Goal: Information Seeking & Learning: Learn about a topic

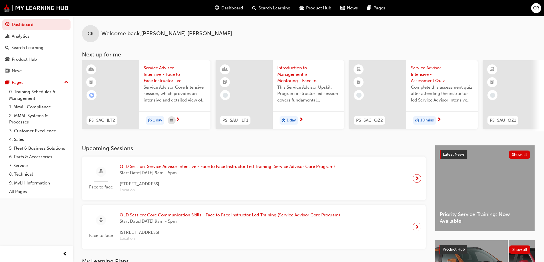
scroll to position [95, 0]
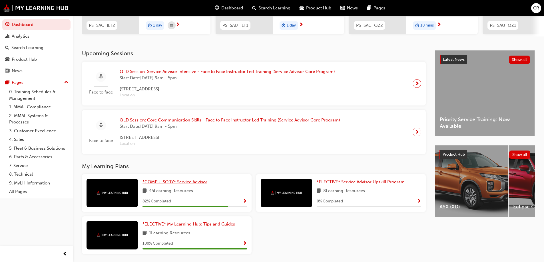
click at [193, 184] on span "*COMPULSORY* Service Advisor" at bounding box center [174, 182] width 65 height 5
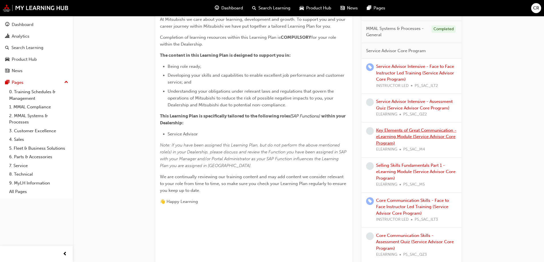
scroll to position [171, 0]
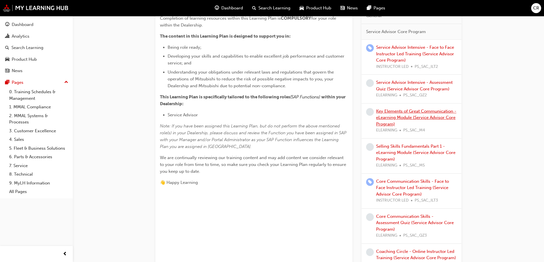
click at [430, 117] on link "Key Elements of Great Communication - eLearning Module (Service Advisor Core Pr…" at bounding box center [416, 118] width 80 height 18
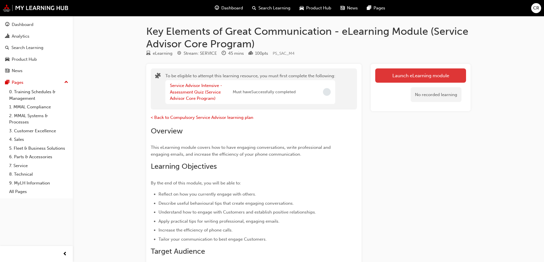
click at [408, 73] on button "Launch eLearning module" at bounding box center [420, 76] width 91 height 14
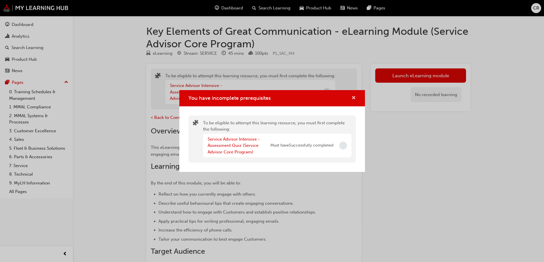
click at [352, 98] on span "cross-icon" at bounding box center [353, 98] width 4 height 5
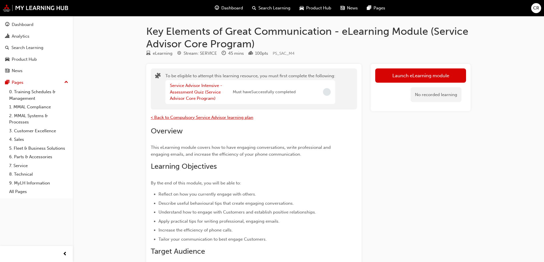
click at [210, 116] on span "< Back to Compulsory Service Advisor learning plan" at bounding box center [202, 117] width 103 height 5
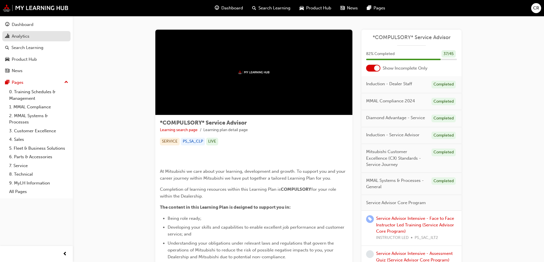
click at [21, 36] on div "Analytics" at bounding box center [21, 36] width 18 height 7
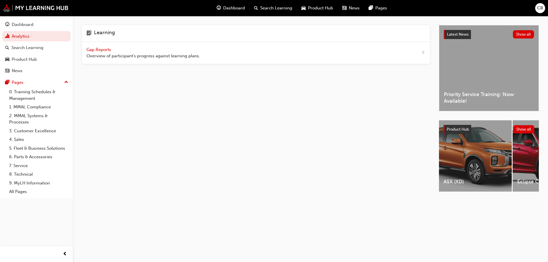
click at [97, 54] on span "Overview of participant's progress against learning plans." at bounding box center [144, 56] width 114 height 7
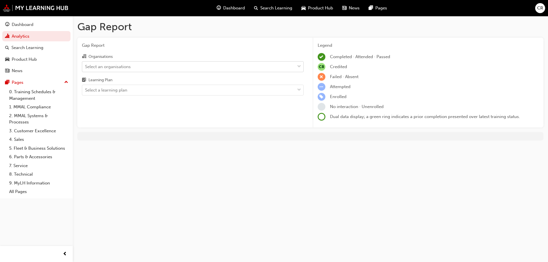
click at [184, 69] on div "Select an organisations" at bounding box center [188, 67] width 213 height 10
click at [86, 69] on input "Organisations Select an organisations" at bounding box center [85, 66] width 1 height 5
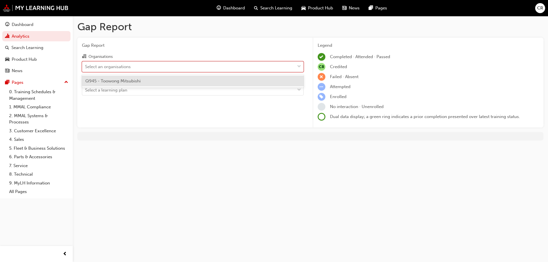
click at [172, 84] on div "Q945 - Toowong Mitsubishi" at bounding box center [193, 81] width 222 height 11
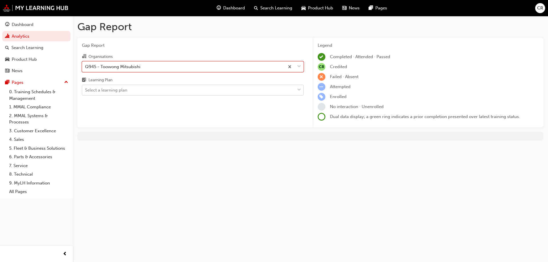
click at [167, 88] on div "Select a learning plan" at bounding box center [188, 90] width 213 height 10
click at [86, 88] on input "Learning Plan Select a learning plan" at bounding box center [85, 90] width 1 height 5
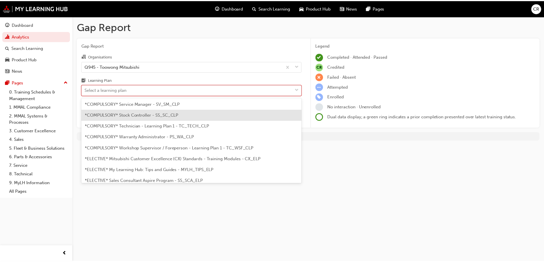
scroll to position [190, 0]
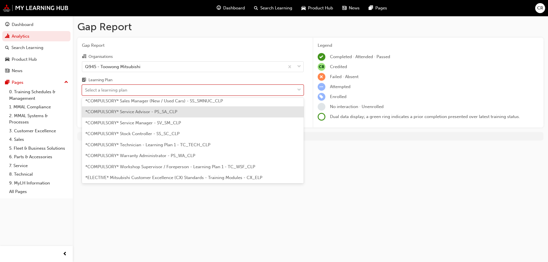
click at [144, 113] on span "*COMPULSORY* Service Advisor - PS_SA_CLP" at bounding box center [131, 111] width 92 height 5
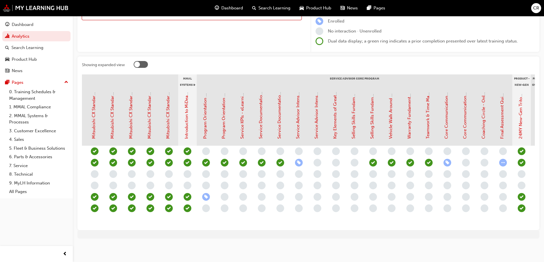
scroll to position [0, 475]
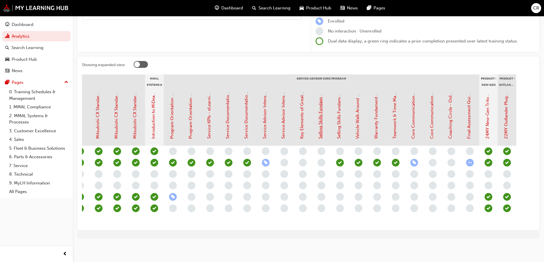
click at [322, 128] on link "Selling Skills Fundamentals Part 1 - eLearning Module (Service Advisor Core Pro…" at bounding box center [320, 54] width 5 height 169
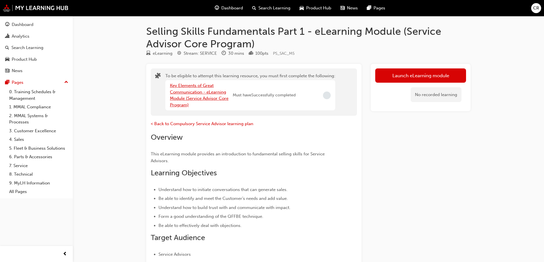
click at [213, 93] on link "Key Elements of Great Communication - eLearning Module (Service Advisor Core Pr…" at bounding box center [199, 95] width 59 height 25
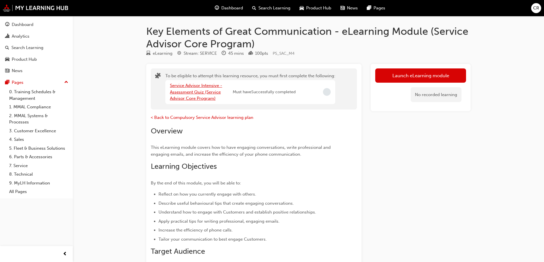
click at [203, 95] on link "Service Advisor Intensive - Assessment Quiz (Service Advisor Core Program)" at bounding box center [196, 92] width 52 height 18
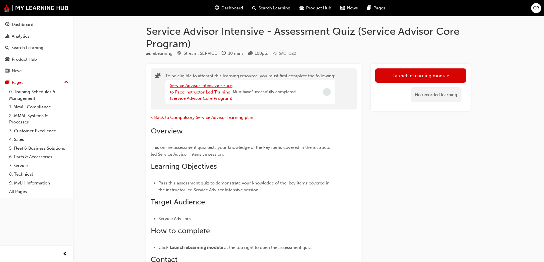
click at [211, 99] on link "Service Advisor Intensive - Face to Face Instructor Led Training (Service Advis…" at bounding box center [201, 92] width 63 height 18
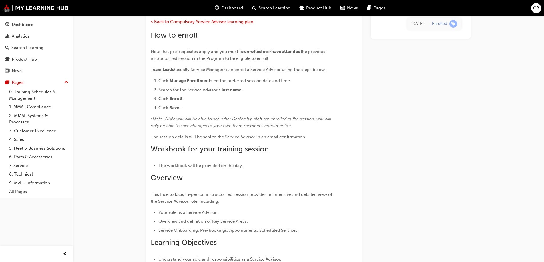
scroll to position [95, 0]
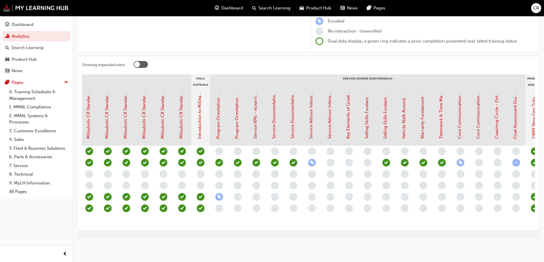
scroll to position [0, 475]
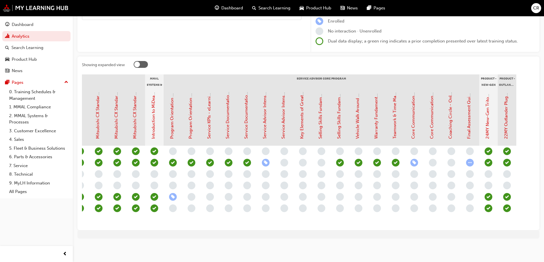
click at [472, 133] on div "Final Assessment Quiz (Service Advisor Core Program)" at bounding box center [469, 115] width 7 height 47
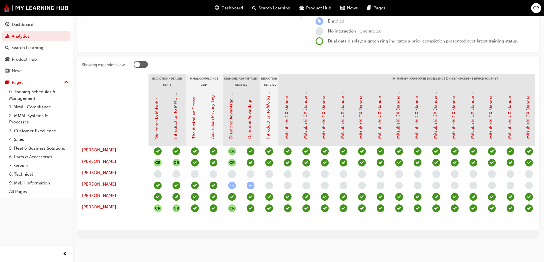
scroll to position [0, 0]
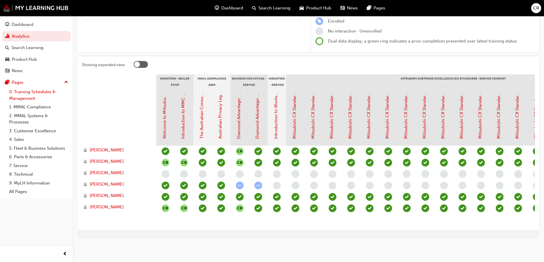
click at [29, 95] on link "0. Training Schedules & Management" at bounding box center [39, 95] width 64 height 15
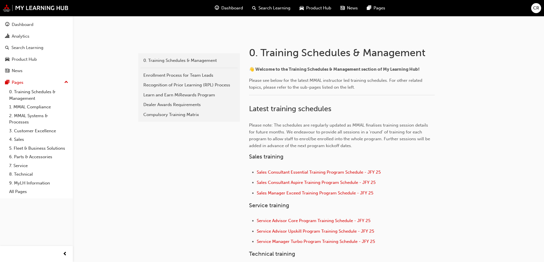
scroll to position [152, 0]
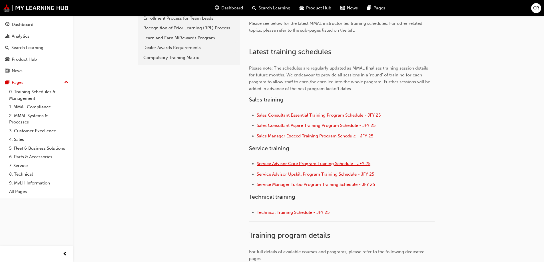
click at [295, 162] on span "Service Advisor Core Program Training Schedule - JFY 25" at bounding box center [314, 163] width 114 height 5
